Goal: Task Accomplishment & Management: Use online tool/utility

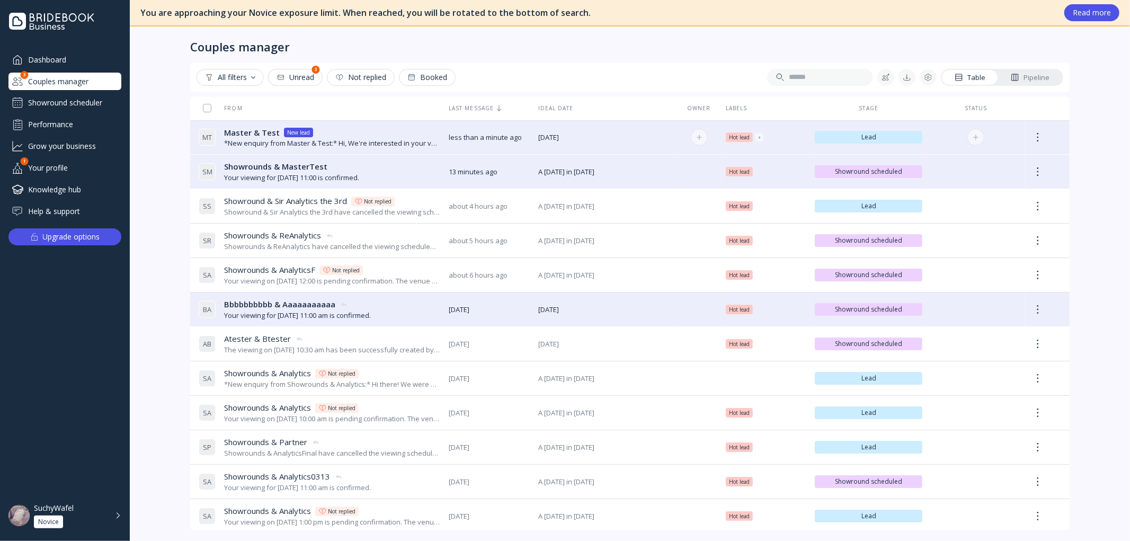
click at [255, 138] on div "*New enquiry from Master & Test:* Hi, We're interested in your venue! Can you l…" at bounding box center [332, 143] width 216 height 10
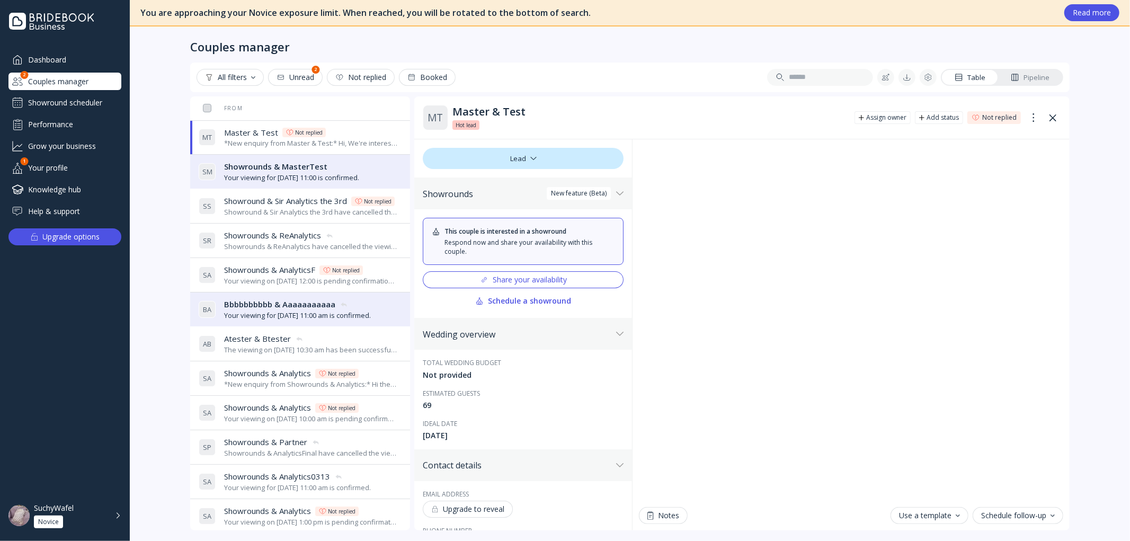
click at [254, 178] on div "Your viewing for [DATE] 11:00 is confirmed." at bounding box center [291, 178] width 135 height 10
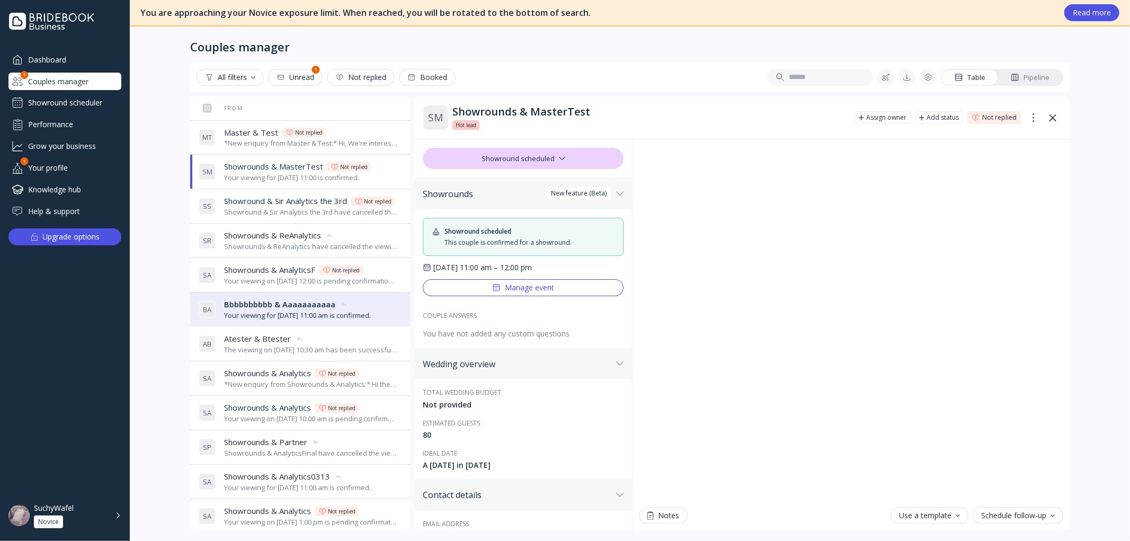
click at [250, 140] on div "*New enquiry from Master & Test:* Hi, We're interested in your venue! Can you l…" at bounding box center [310, 143] width 173 height 10
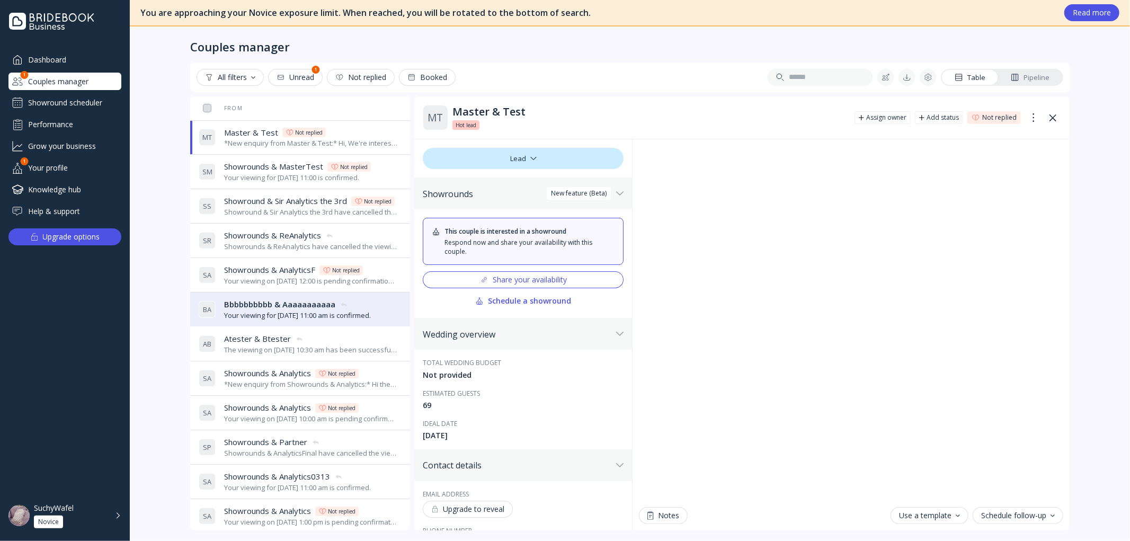
click at [536, 282] on div "Share your availability" at bounding box center [523, 279] width 87 height 8
click at [554, 305] on div "Schedule a showround" at bounding box center [523, 301] width 96 height 8
click at [547, 302] on div "Schedule a showround" at bounding box center [523, 301] width 96 height 8
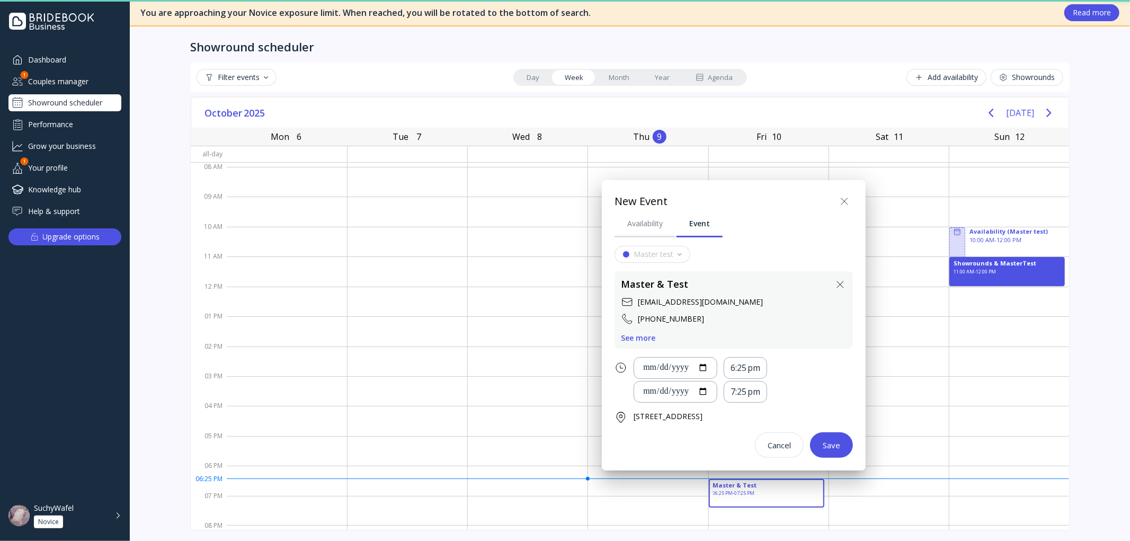
click at [547, 302] on body "Dashboard Couples manager 1 Showround scheduler Performance Grow your business …" at bounding box center [565, 270] width 1130 height 541
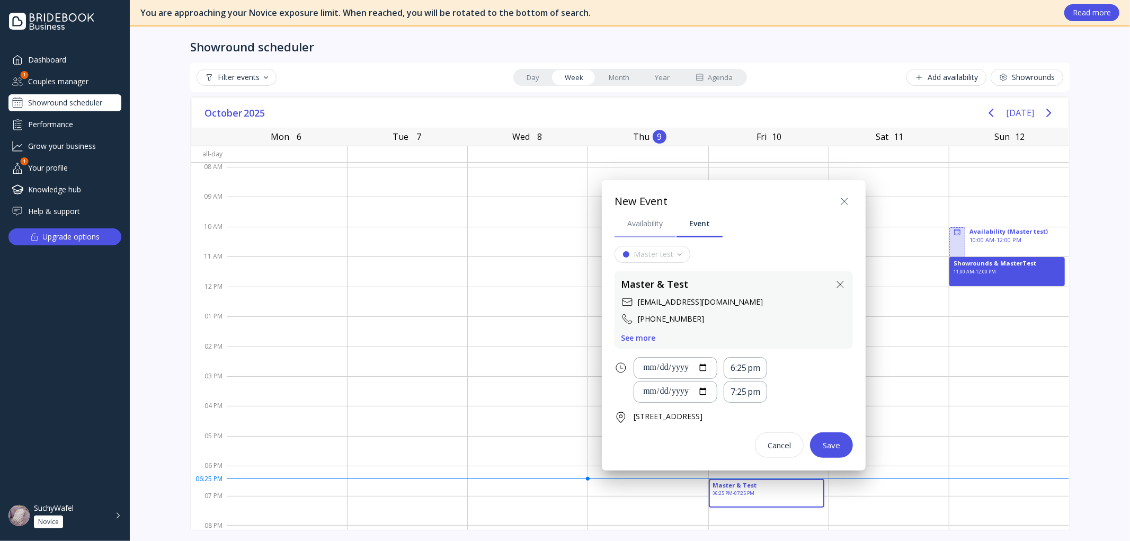
click at [658, 229] on link "Availability" at bounding box center [644, 224] width 61 height 28
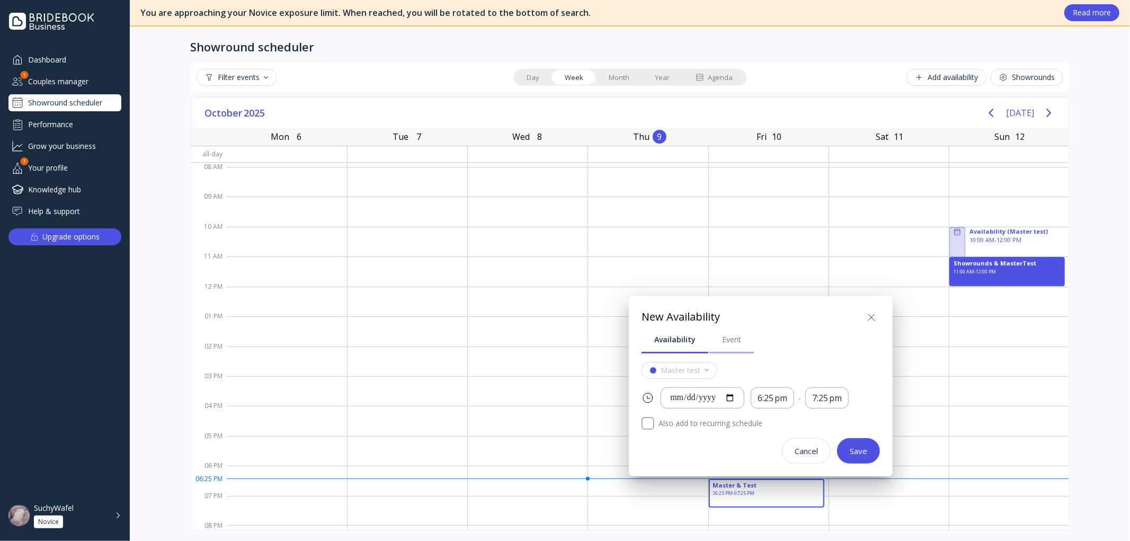
click at [734, 335] on div "Event" at bounding box center [731, 339] width 19 height 11
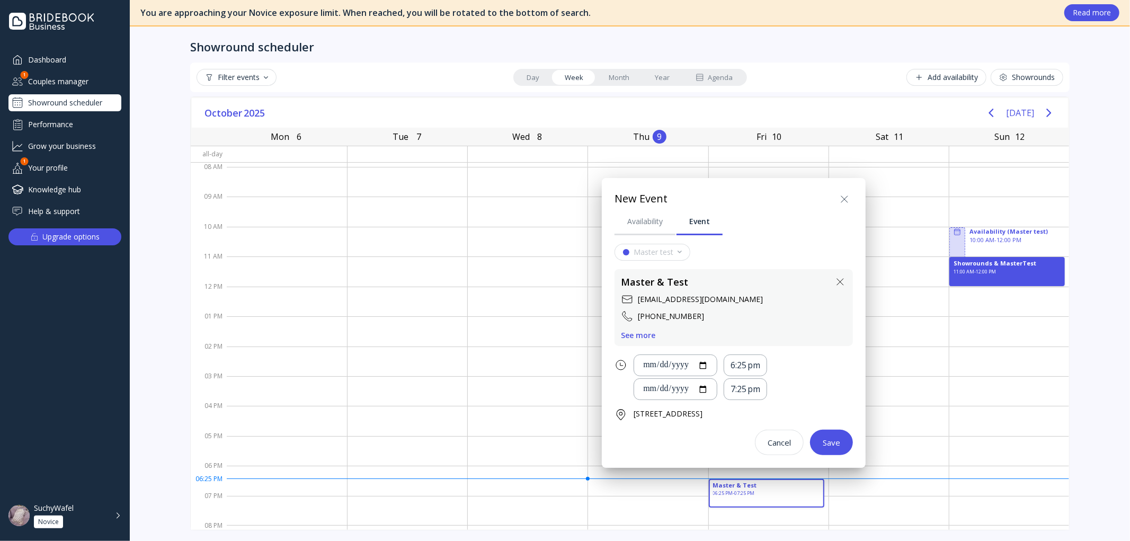
click at [851, 201] on icon at bounding box center [844, 199] width 13 height 13
